Goal: Task Accomplishment & Management: Manage account settings

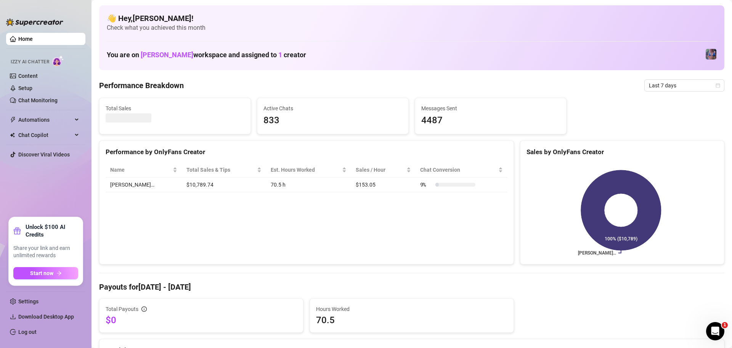
click at [37, 332] on link "Log out" at bounding box center [27, 332] width 18 height 6
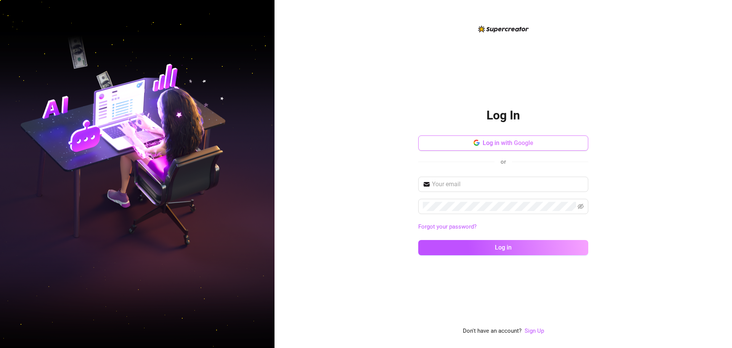
click at [239, 144] on span "Log in with Google" at bounding box center [508, 142] width 51 height 7
